Goal: Task Accomplishment & Management: Manage account settings

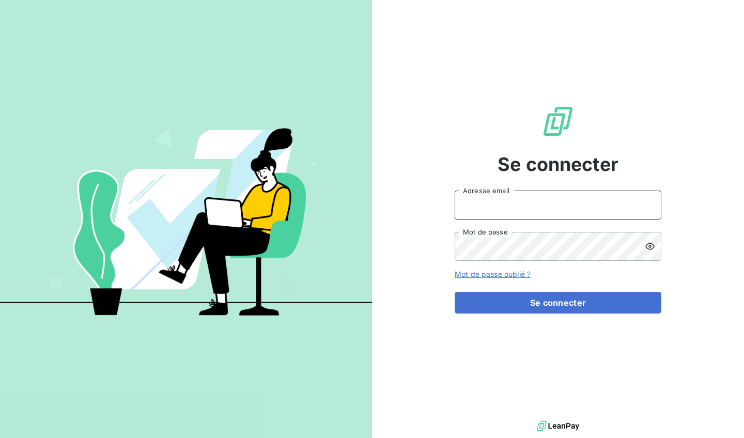
type input "[EMAIL_ADDRESS][DOMAIN_NAME]"
click at [558, 303] on button "Se connecter" at bounding box center [558, 303] width 207 height 22
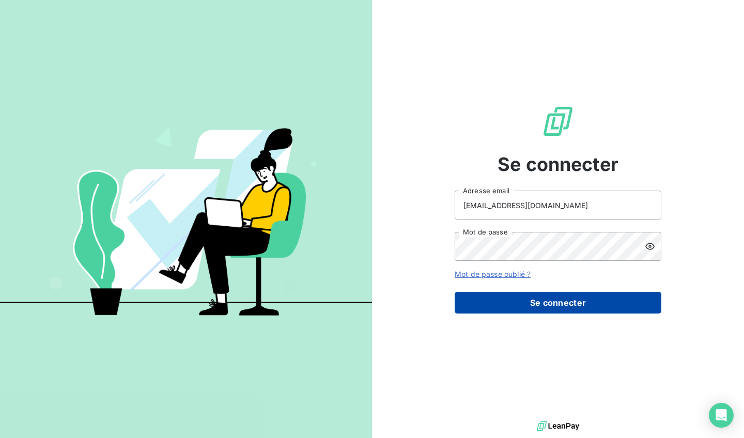
click at [517, 308] on button "Se connecter" at bounding box center [558, 303] width 207 height 22
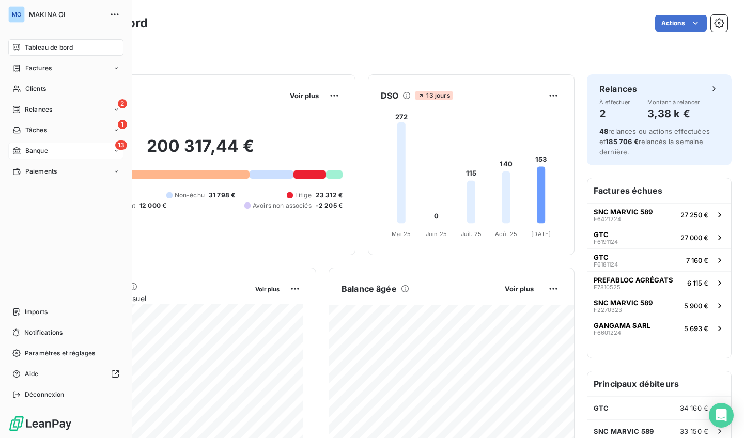
click at [55, 147] on div "13 Banque" at bounding box center [65, 151] width 115 height 17
